Goal: Transaction & Acquisition: Obtain resource

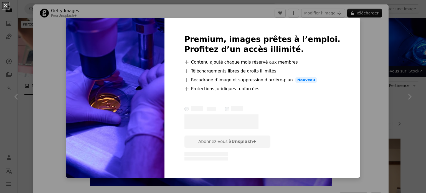
scroll to position [388, 0]
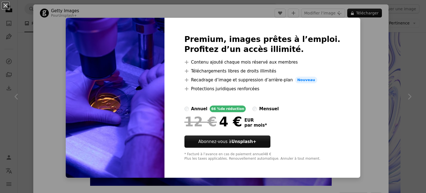
click at [358, 40] on div "An X shape Premium, images prêtes à l’emploi. Profitez d’un accès illimité. A p…" at bounding box center [213, 96] width 426 height 193
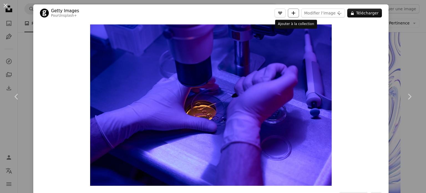
click at [291, 13] on icon "A plus sign" at bounding box center [293, 13] width 4 height 4
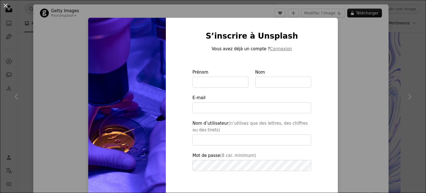
click at [357, 50] on div "An X shape S’inscrire à Unsplash Vous avez déjà un compte ? Connexion Prénom No…" at bounding box center [213, 96] width 426 height 193
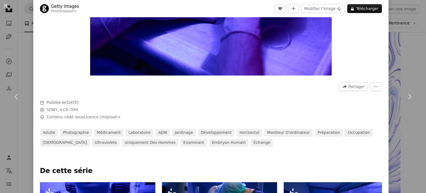
scroll to position [111, 0]
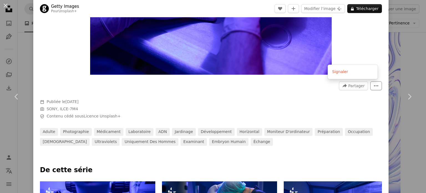
click at [373, 83] on icon "More Actions" at bounding box center [375, 85] width 5 height 5
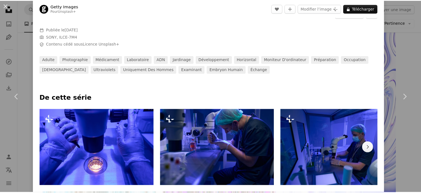
scroll to position [222, 0]
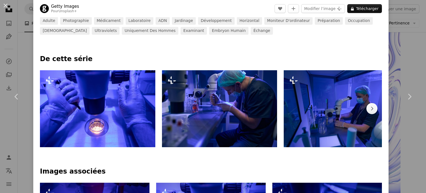
click at [402, 61] on div "An X shape Chevron left Chevron right Getty Images Pour Unsplash+ A heart A plu…" at bounding box center [213, 96] width 426 height 193
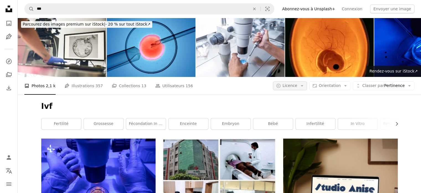
click at [298, 84] on span "Licence" at bounding box center [290, 85] width 15 height 4
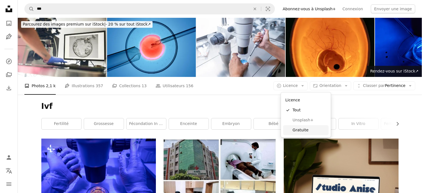
click at [303, 128] on span "Gratuite" at bounding box center [309, 130] width 34 height 6
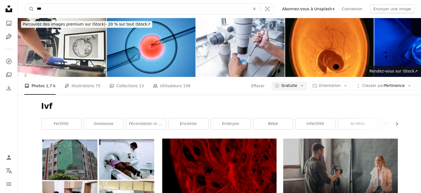
drag, startPoint x: 55, startPoint y: 9, endPoint x: 23, endPoint y: 7, distance: 32.2
click at [23, 7] on nav "A magnifying glass *** An X shape Visual search Filters Abonnez-vous à Unsplash…" at bounding box center [220, 9] width 404 height 18
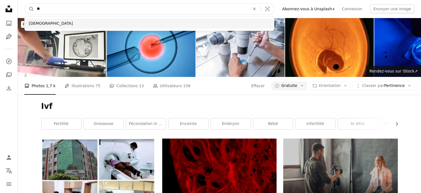
type input "*"
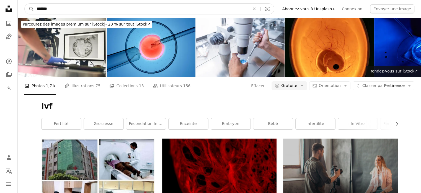
type input "********"
click button "A magnifying glass" at bounding box center [29, 9] width 9 height 11
